Goal: Information Seeking & Learning: Learn about a topic

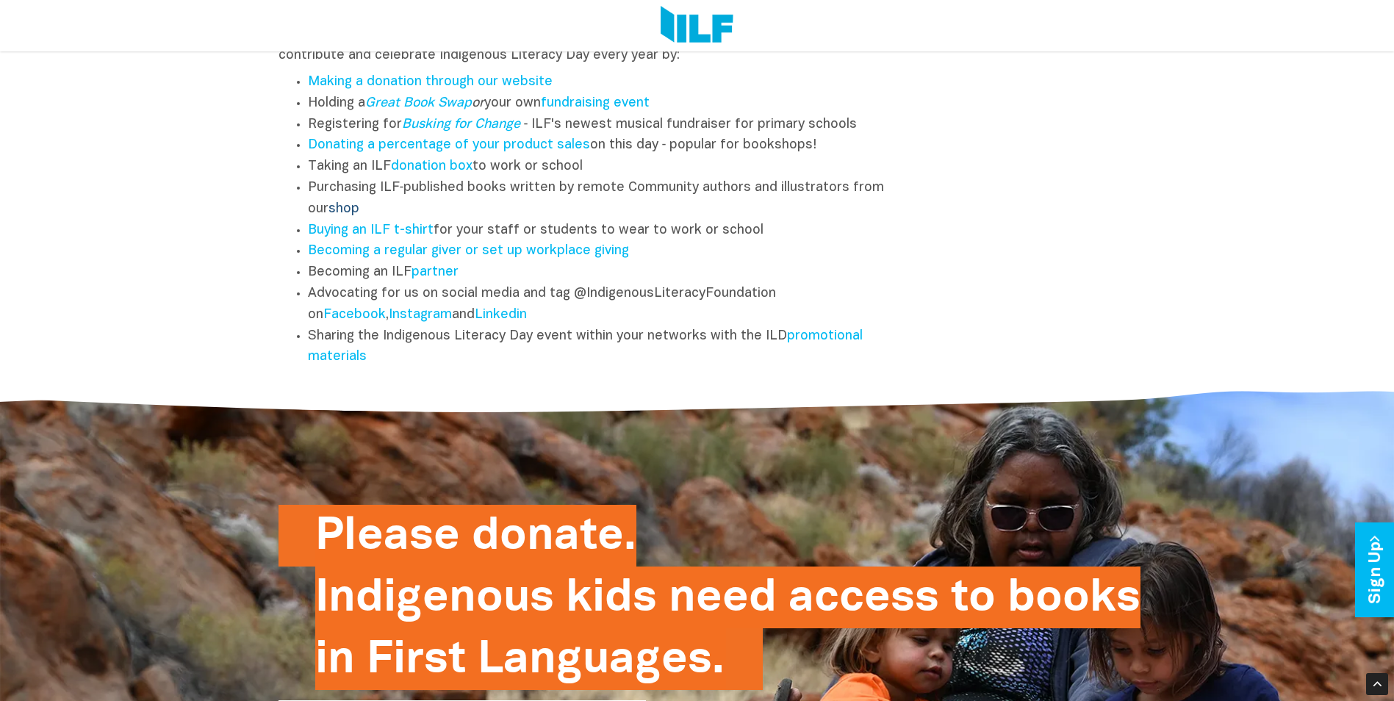
scroll to position [1787, 0]
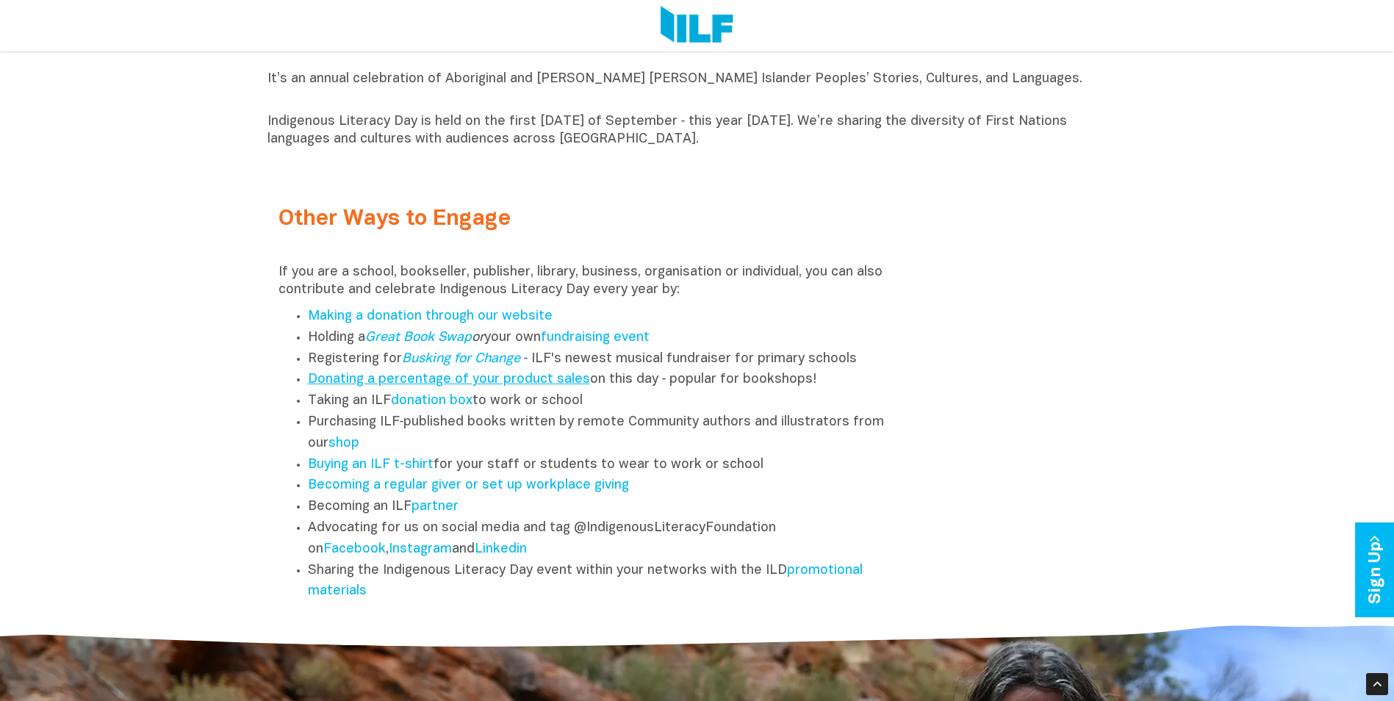
click at [447, 382] on link "Donating a percentage of your product sales" at bounding box center [449, 379] width 282 height 12
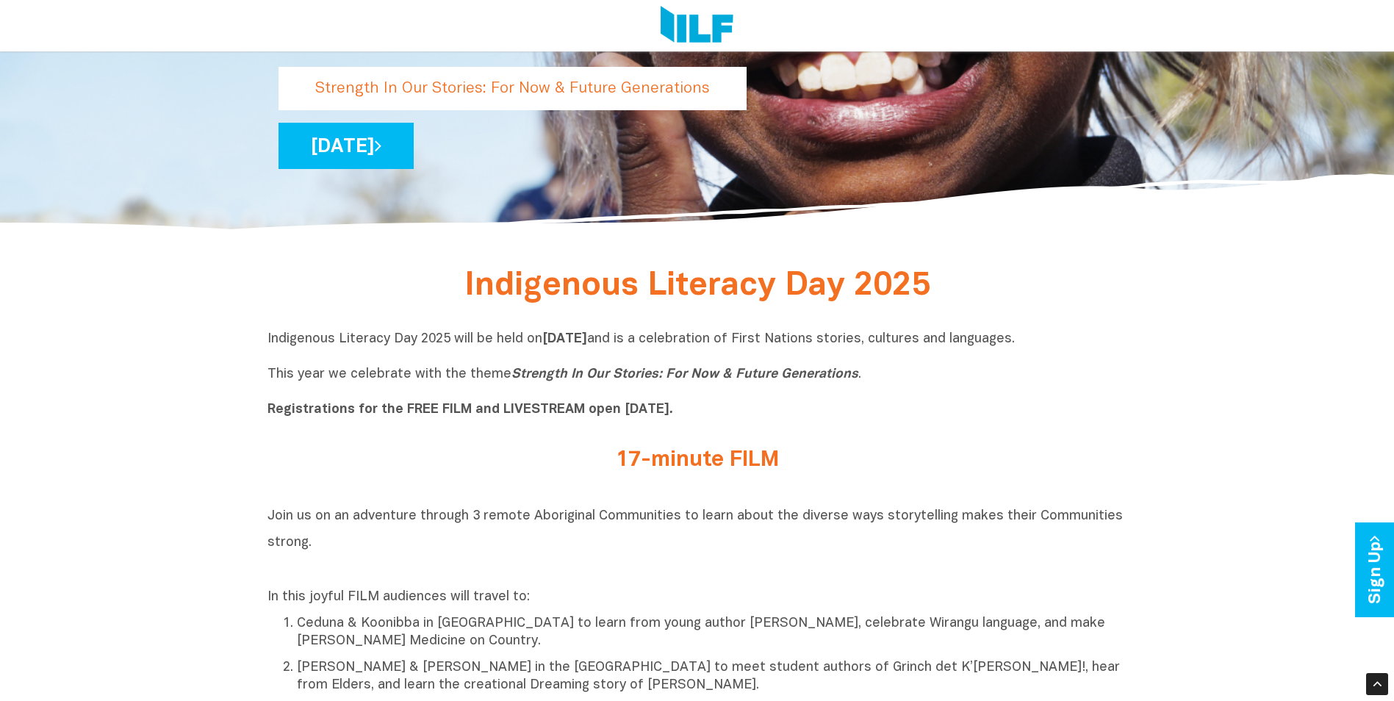
scroll to position [147, 0]
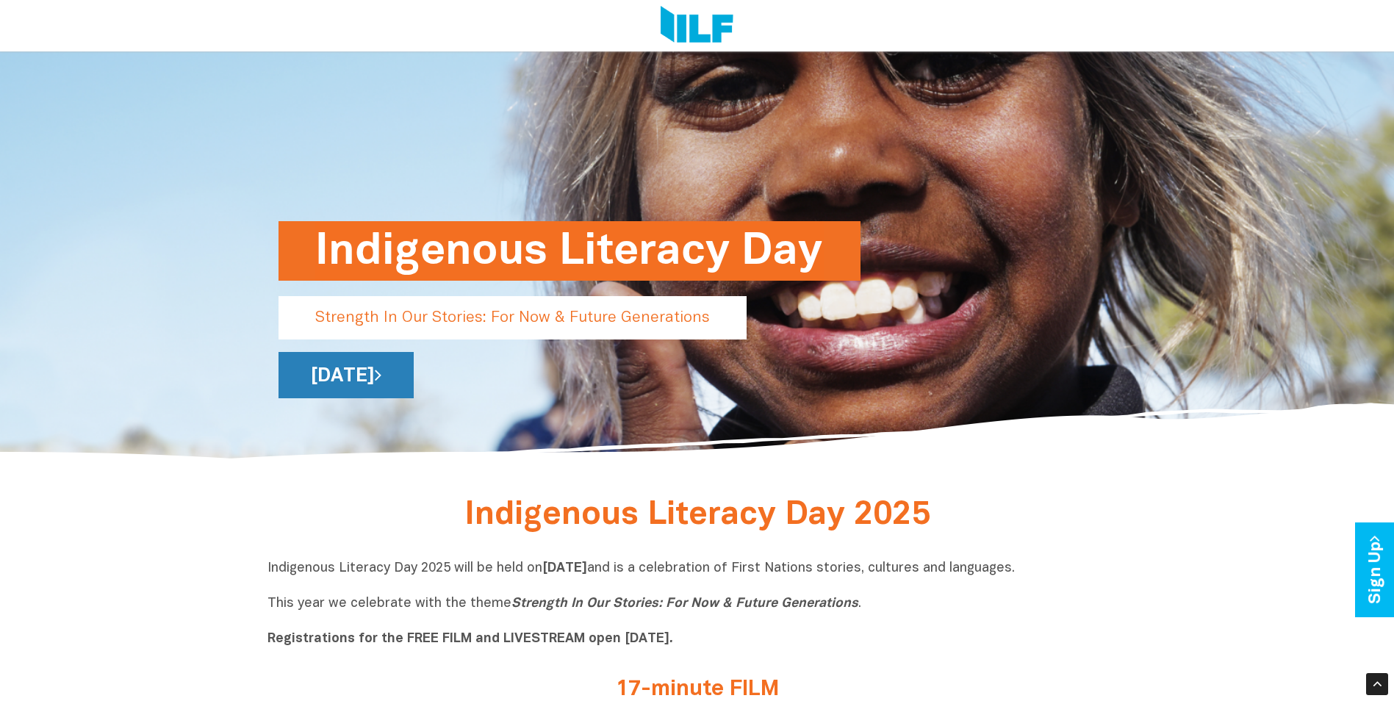
click at [414, 361] on link "[DATE]" at bounding box center [345, 375] width 135 height 46
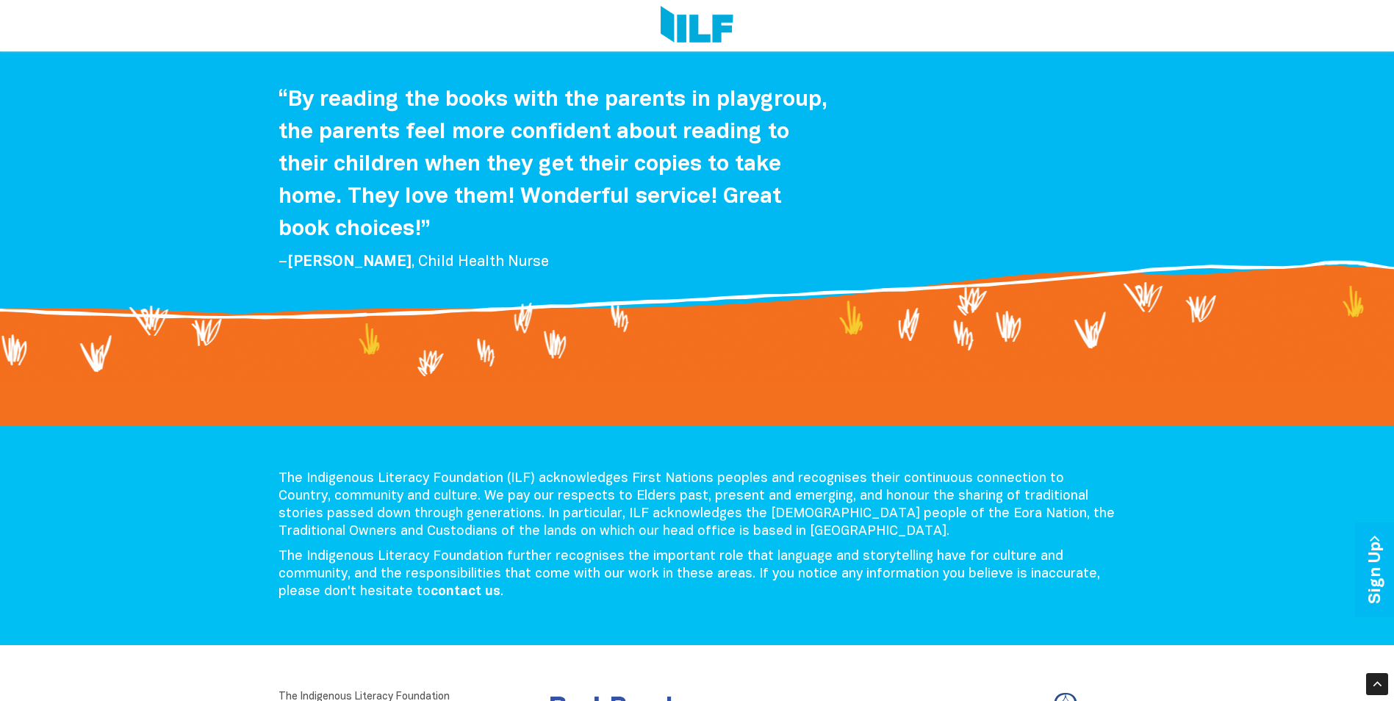
scroll to position [3036, 0]
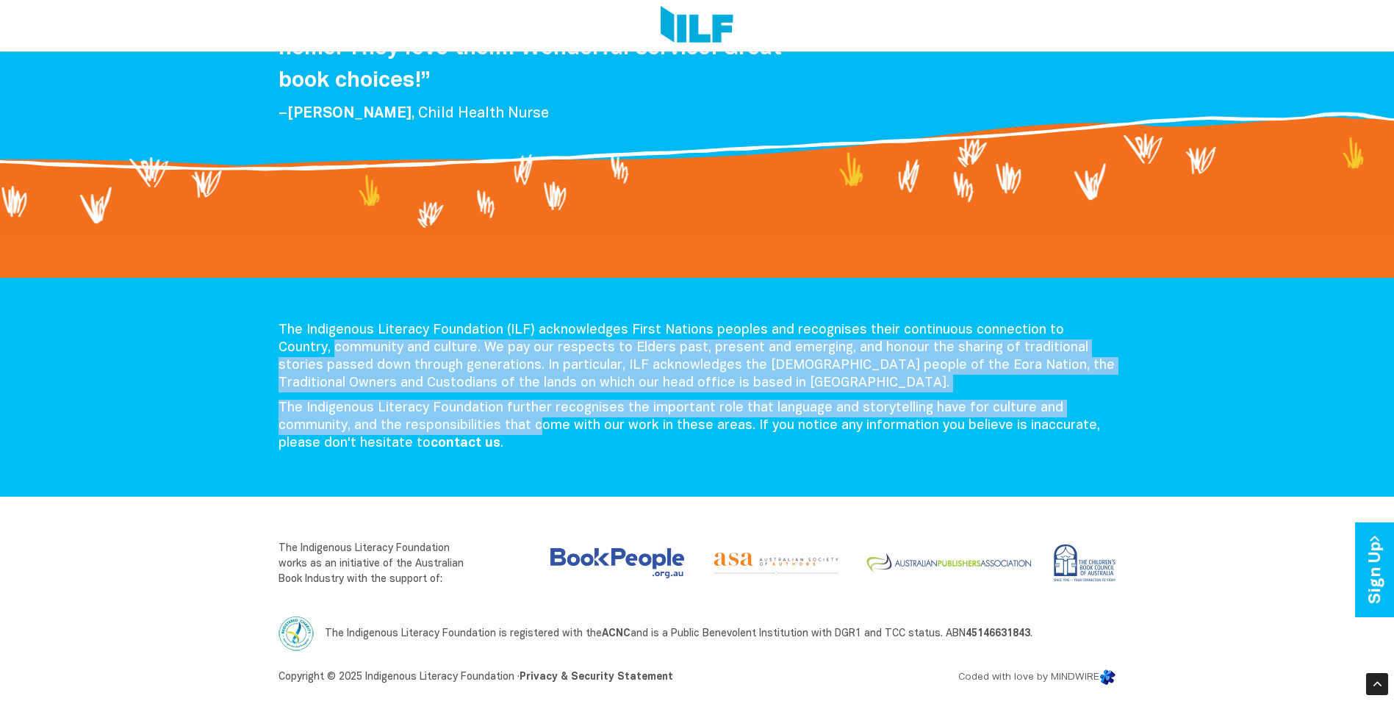
drag, startPoint x: 536, startPoint y: 433, endPoint x: 226, endPoint y: 345, distance: 322.1
click at [226, 345] on div "The Indigenous Literacy Foundation (ILF) acknowledges First Nations peoples and…" at bounding box center [697, 387] width 1394 height 219
click at [625, 391] on p "The Indigenous Literacy Foundation (ILF) acknowledges First Nations peoples and…" at bounding box center [696, 357] width 837 height 71
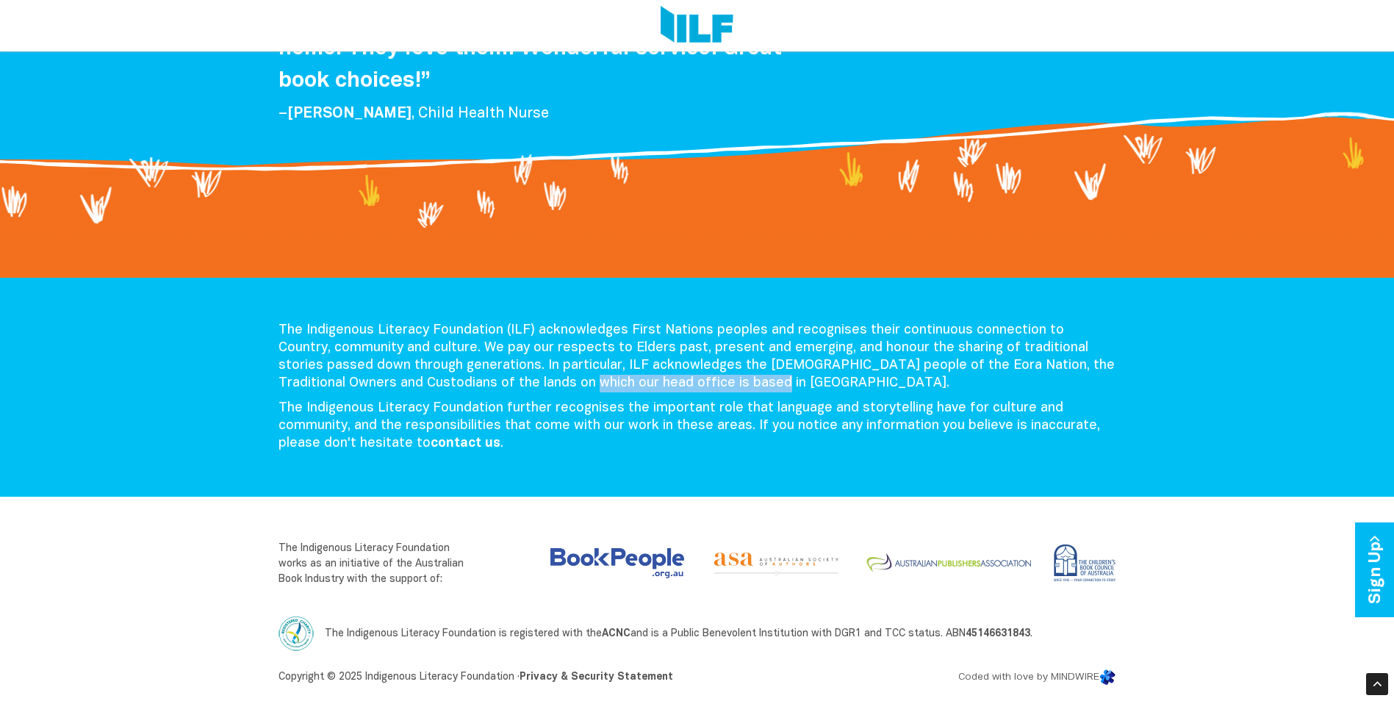
drag, startPoint x: 663, startPoint y: 385, endPoint x: 442, endPoint y: 380, distance: 221.2
click at [442, 380] on p "The Indigenous Literacy Foundation (ILF) acknowledges First Nations peoples and…" at bounding box center [696, 357] width 837 height 71
drag, startPoint x: 442, startPoint y: 380, endPoint x: 542, endPoint y: 438, distance: 116.2
click at [542, 438] on p "The Indigenous Literacy Foundation further recognises the important role that l…" at bounding box center [696, 426] width 837 height 53
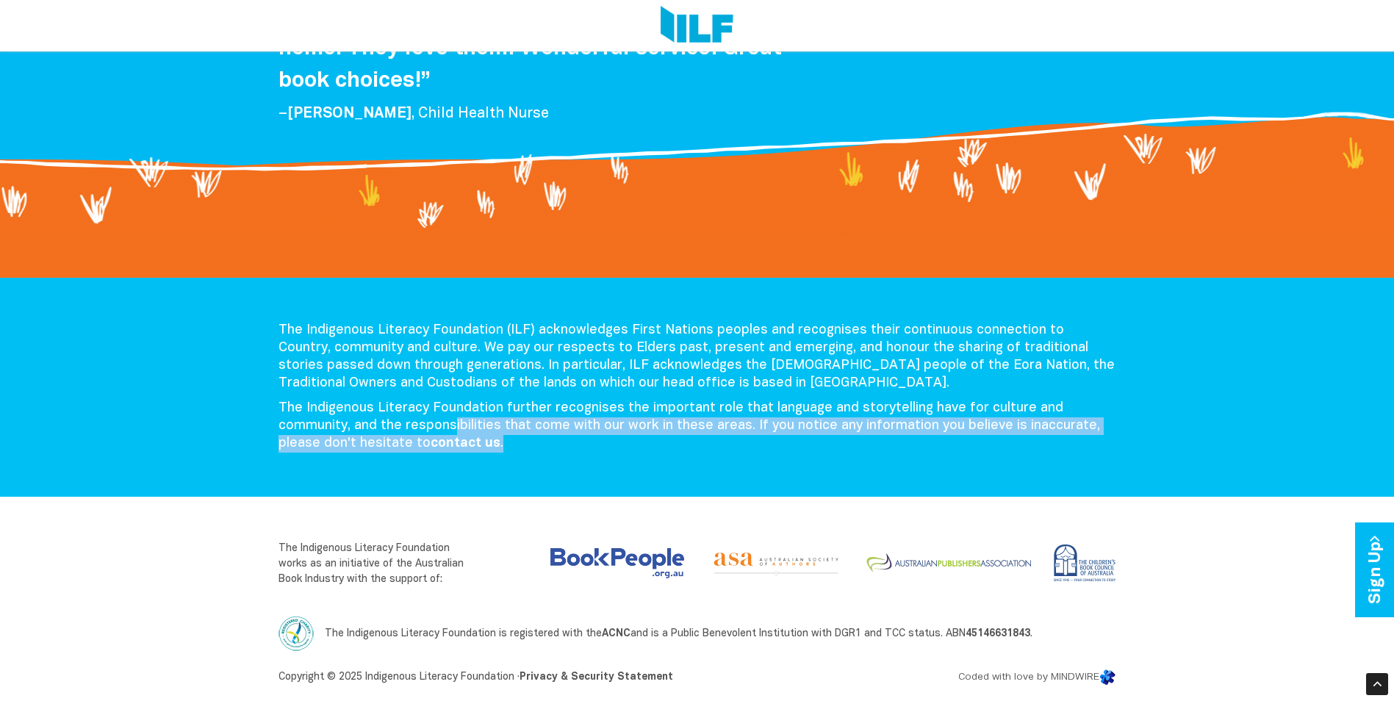
drag, startPoint x: 532, startPoint y: 444, endPoint x: 450, endPoint y: 422, distance: 84.5
click at [450, 422] on p "The Indigenous Literacy Foundation further recognises the important role that l…" at bounding box center [696, 426] width 837 height 53
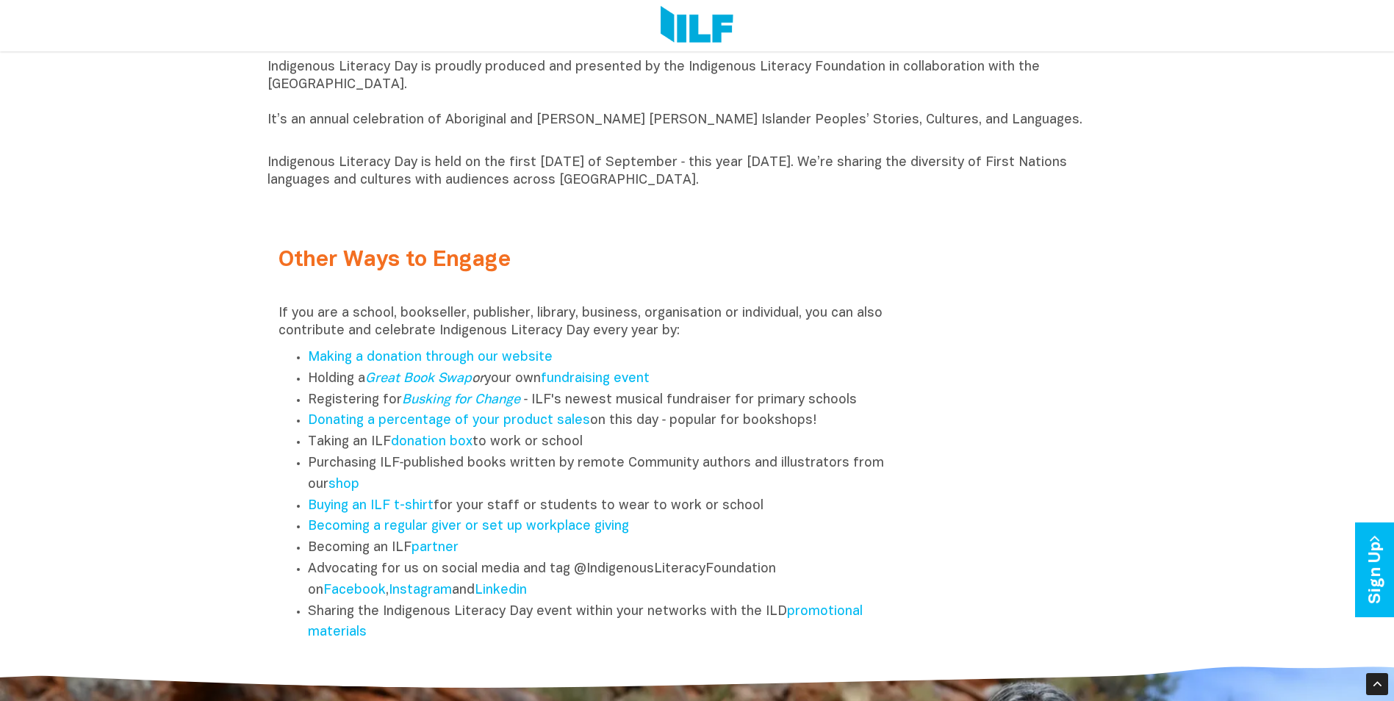
scroll to position [1984, 0]
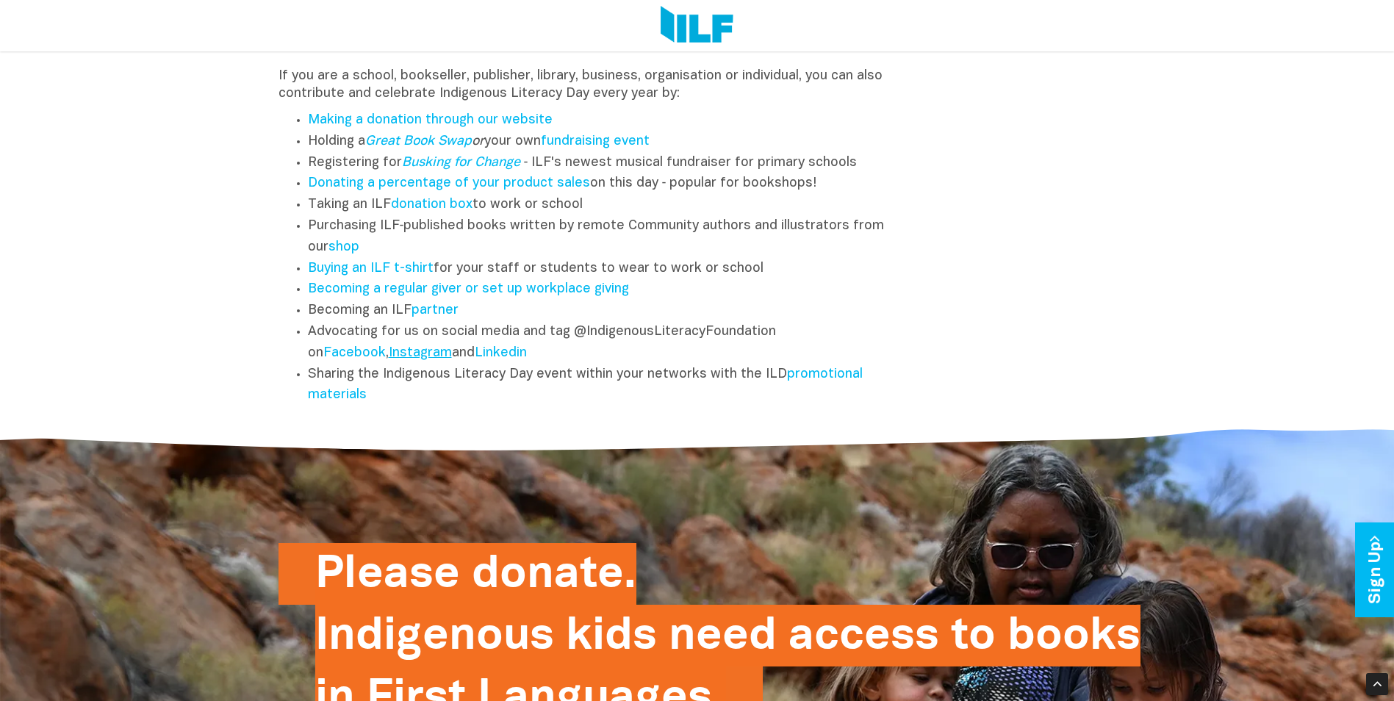
click at [433, 359] on link "Instagram" at bounding box center [420, 353] width 63 height 12
click at [805, 375] on link "promotional materials" at bounding box center [585, 385] width 555 height 34
